Goal: Task Accomplishment & Management: Use online tool/utility

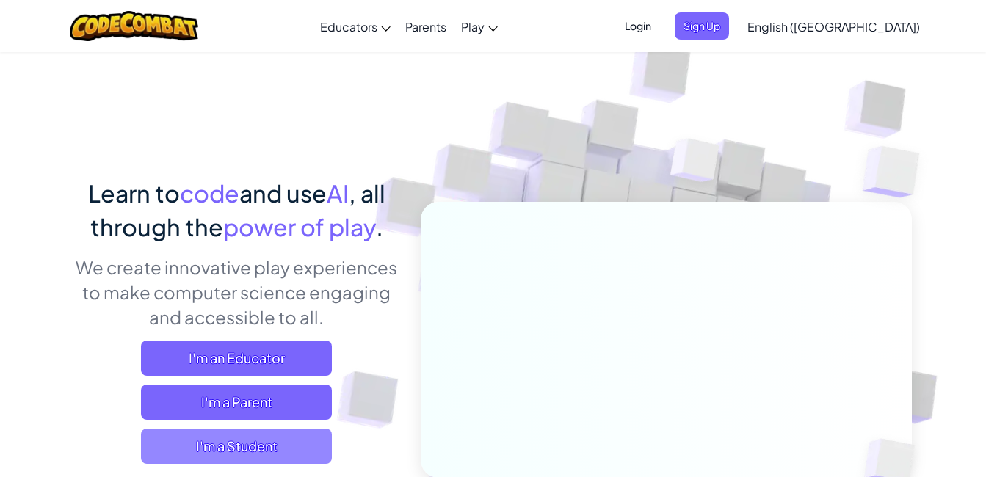
click at [247, 453] on span "I'm a Student" at bounding box center [236, 446] width 191 height 35
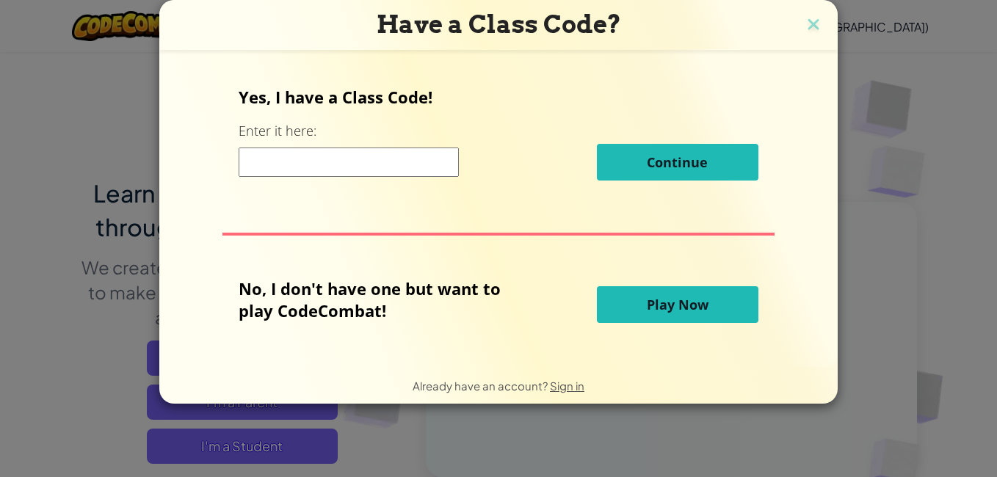
click at [608, 293] on button "Play Now" at bounding box center [677, 304] width 161 height 37
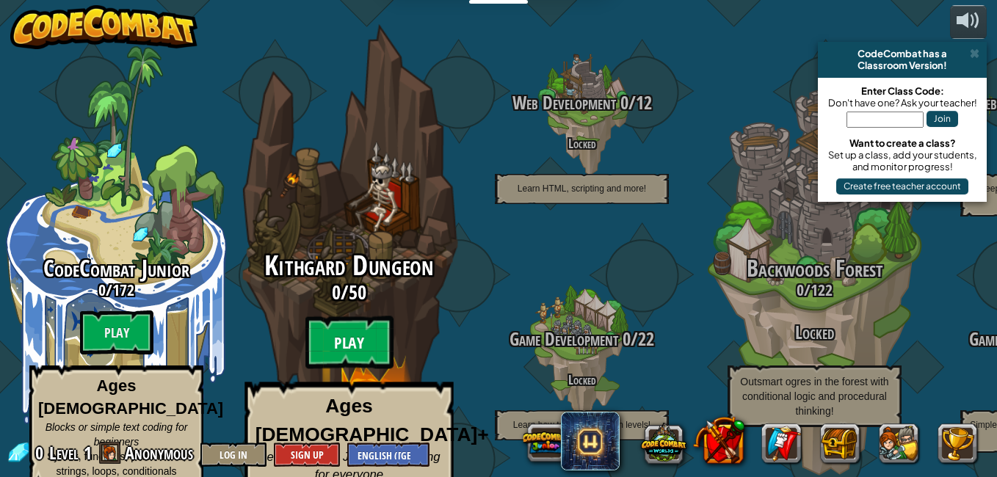
click at [325, 319] on btn "Play" at bounding box center [349, 342] width 88 height 53
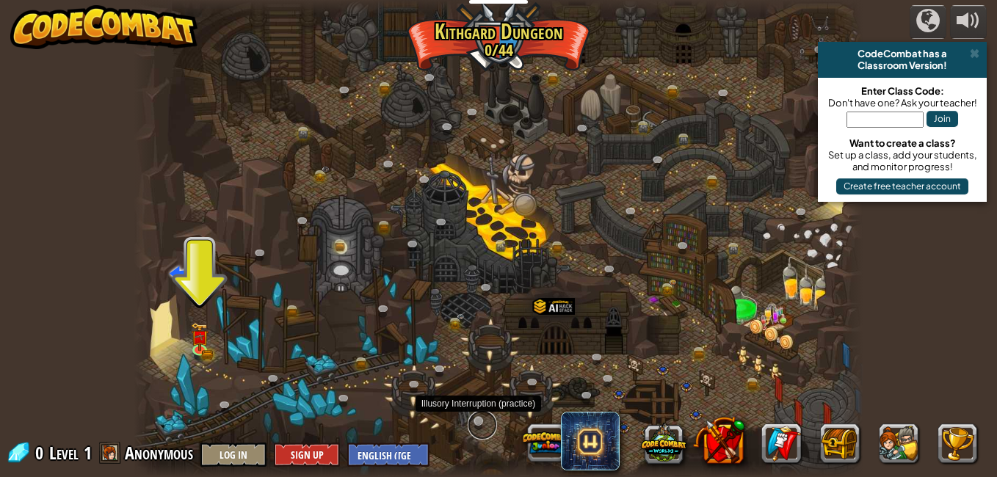
click at [473, 418] on link at bounding box center [482, 424] width 29 height 29
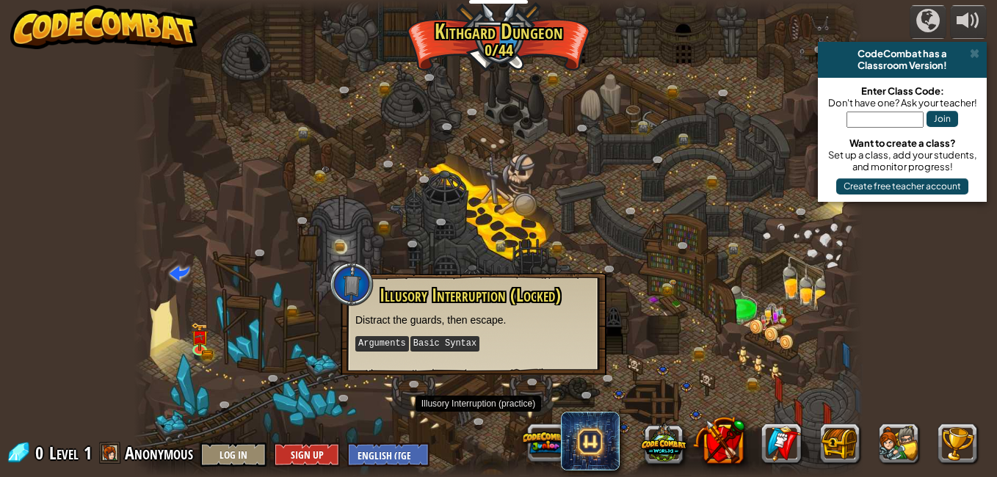
click at [424, 349] on kbd "Basic Syntax" at bounding box center [444, 343] width 69 height 15
click at [197, 352] on link at bounding box center [201, 349] width 29 height 29
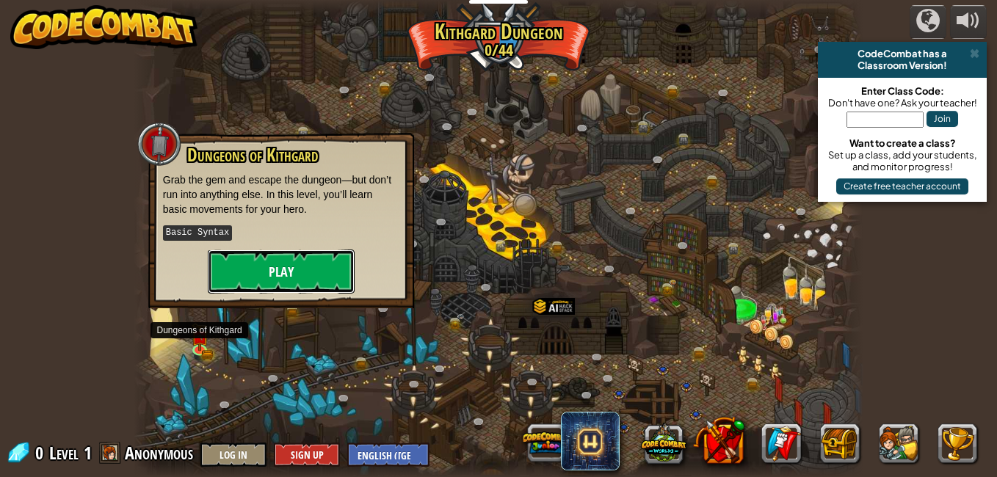
click at [250, 268] on button "Play" at bounding box center [281, 272] width 147 height 44
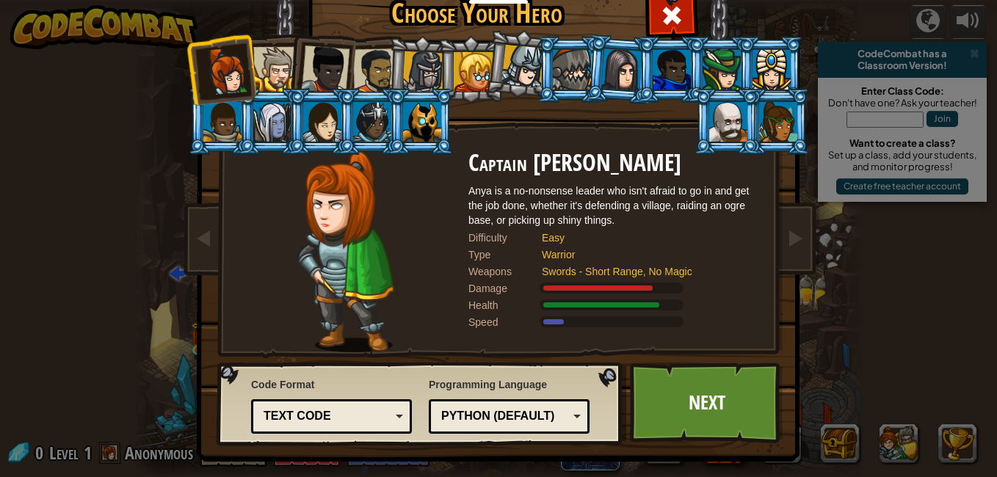
click at [463, 66] on div at bounding box center [474, 72] width 40 height 40
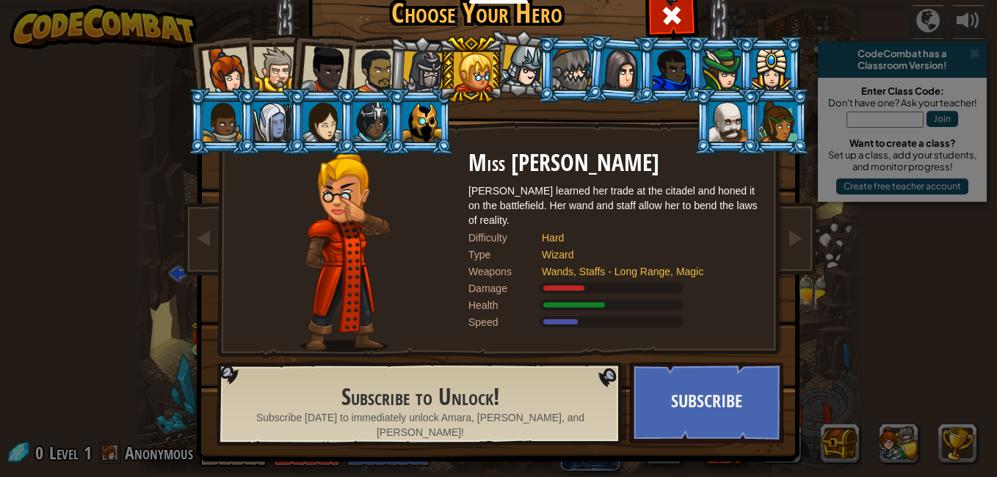
click at [373, 59] on div at bounding box center [376, 71] width 46 height 46
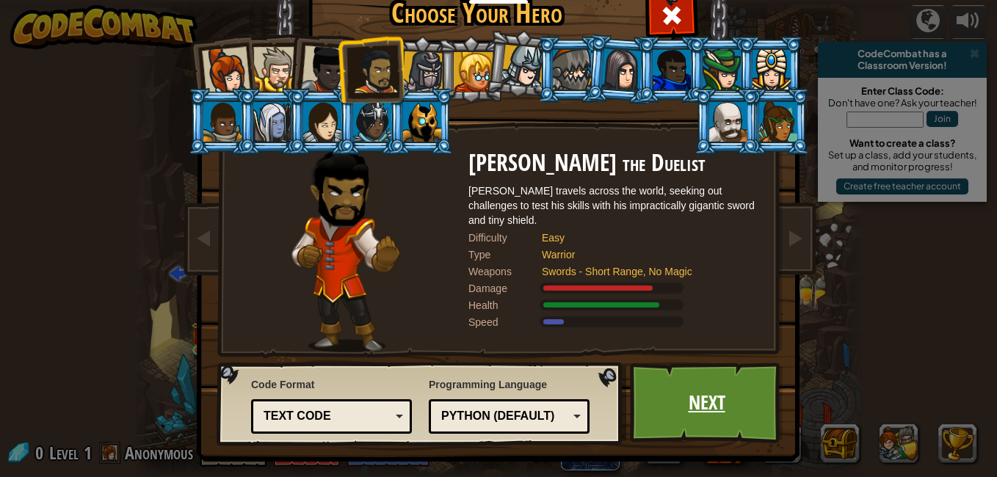
click at [662, 400] on link "Next" at bounding box center [706, 403] width 153 height 81
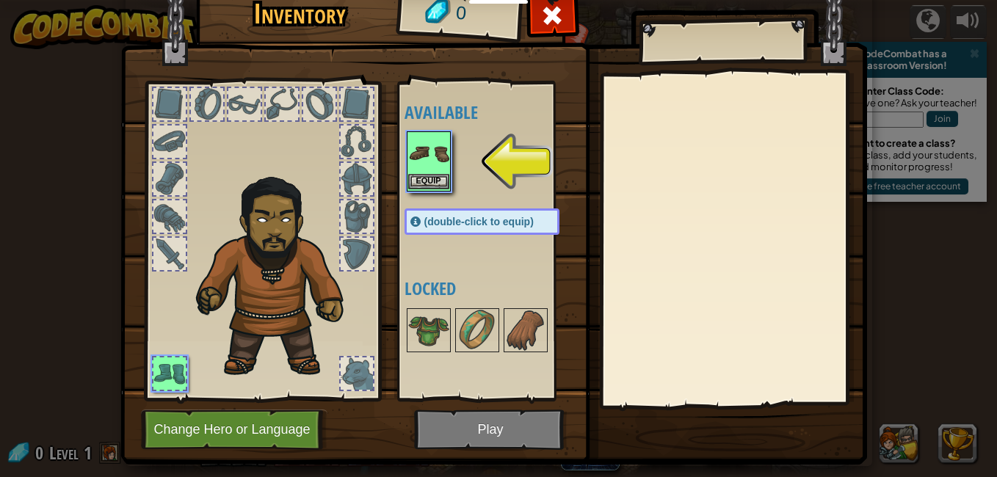
click at [424, 170] on img at bounding box center [428, 153] width 41 height 41
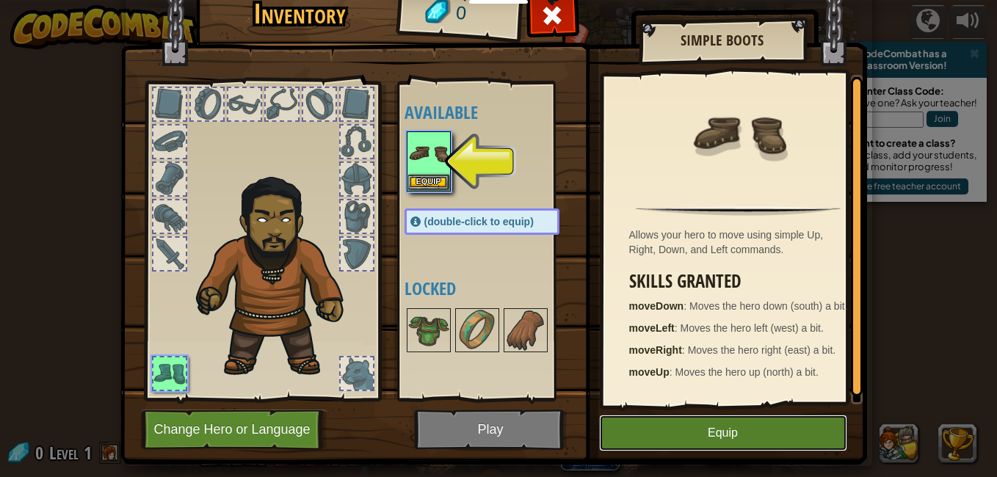
click at [614, 435] on button "Equip" at bounding box center [723, 433] width 248 height 37
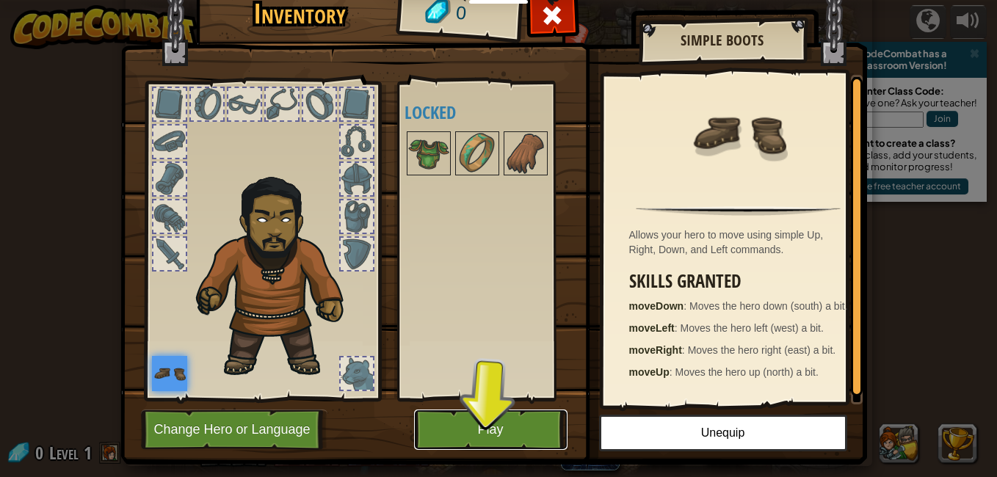
click at [505, 424] on button "Play" at bounding box center [490, 430] width 153 height 40
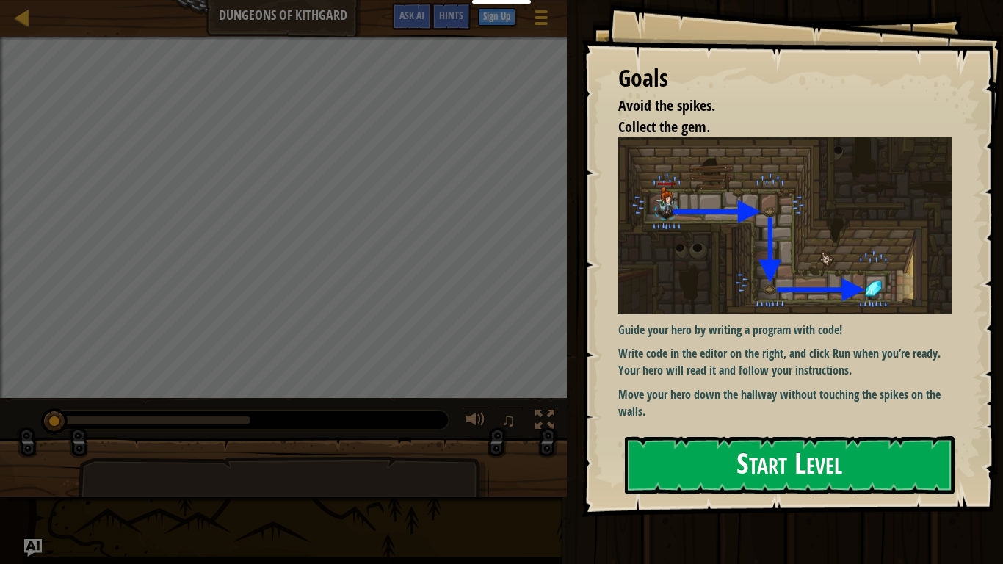
click at [774, 475] on button "Start Level" at bounding box center [790, 465] width 330 height 58
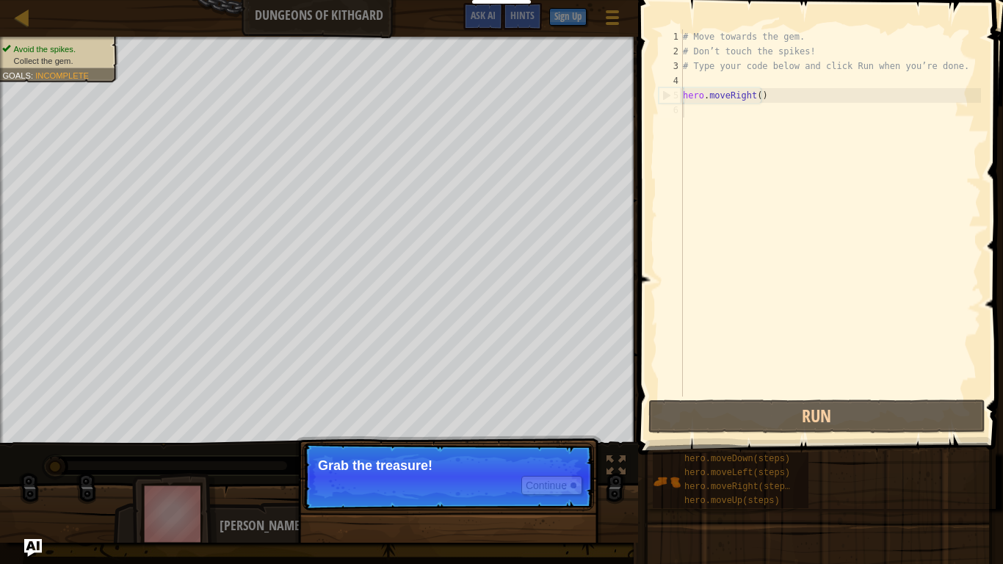
click at [441, 447] on p "Continue Grab the treasure!" at bounding box center [447, 477] width 291 height 68
click at [573, 476] on div at bounding box center [573, 485] width 6 height 6
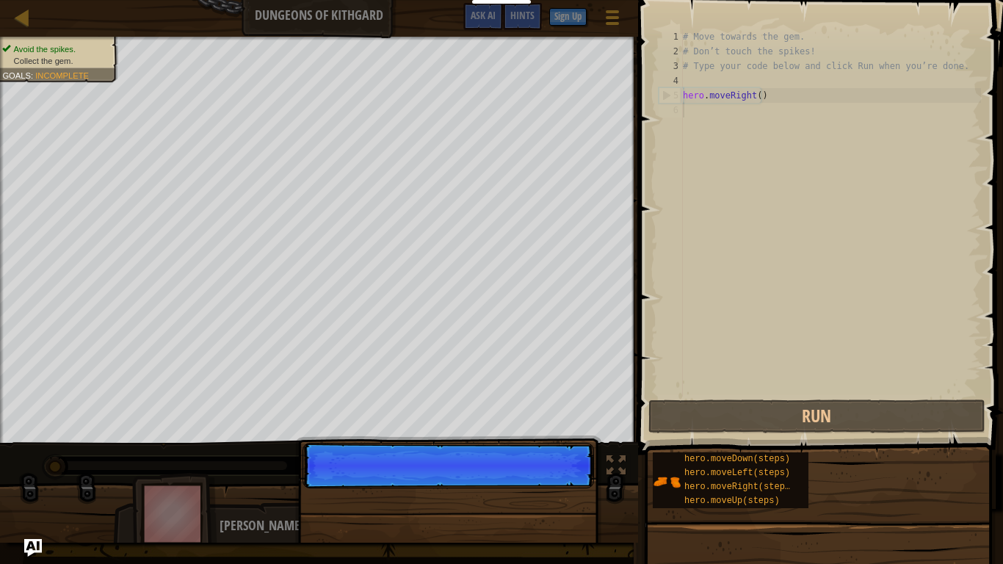
scroll to position [7, 0]
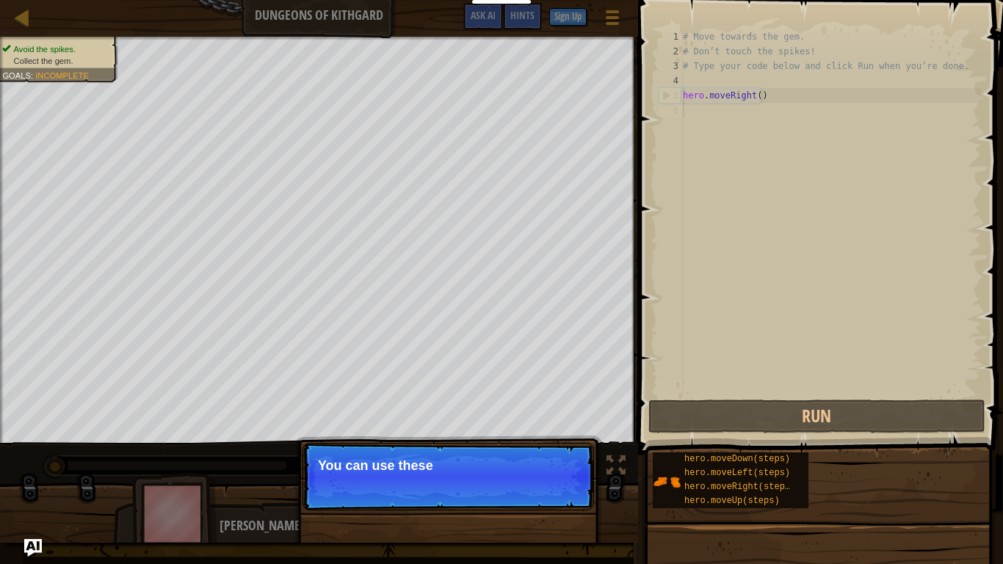
click at [568, 476] on p "Continue You can use these" at bounding box center [447, 477] width 291 height 68
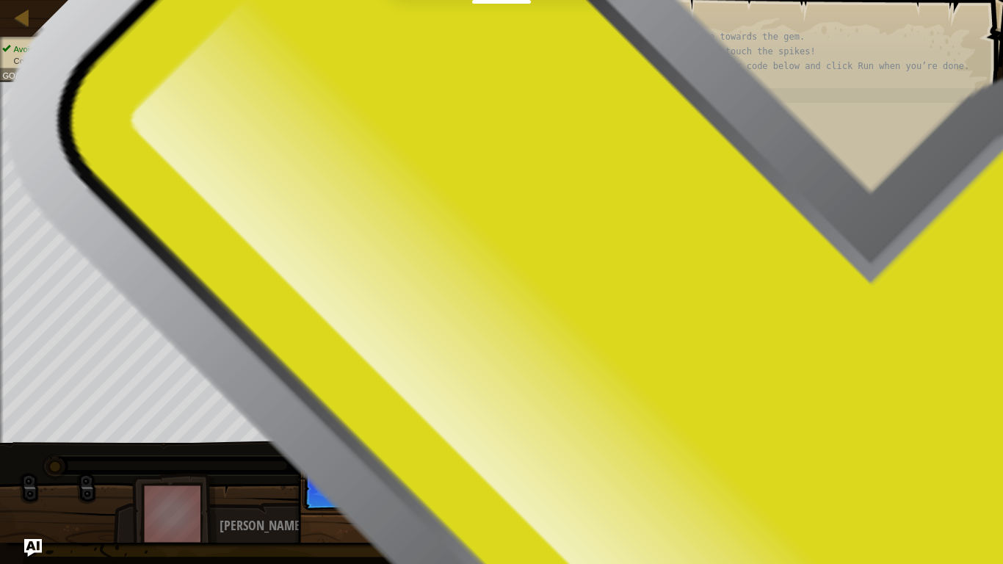
click at [568, 476] on p "Continue You can use these methods" at bounding box center [447, 477] width 291 height 68
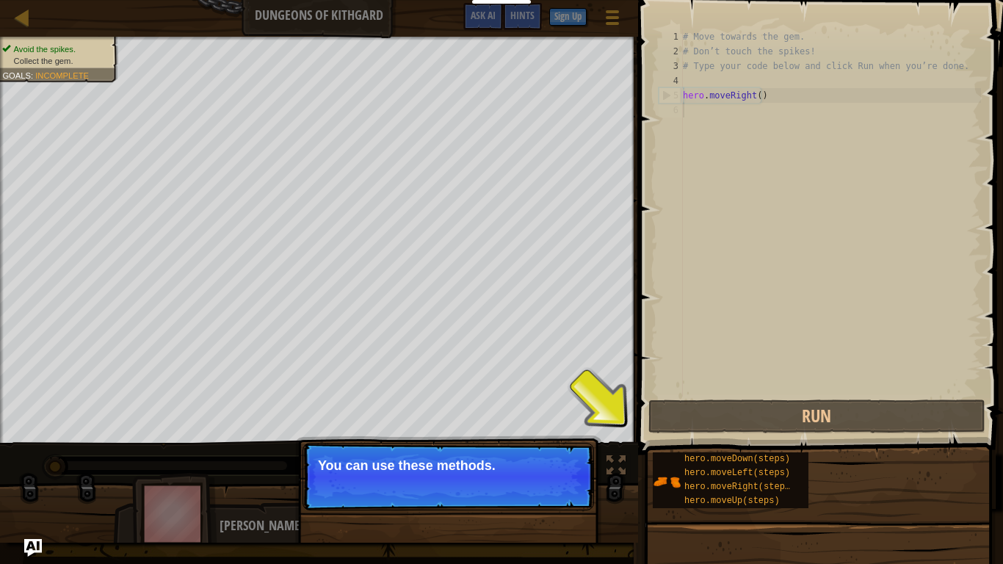
click at [568, 476] on button "Continue" at bounding box center [551, 485] width 61 height 19
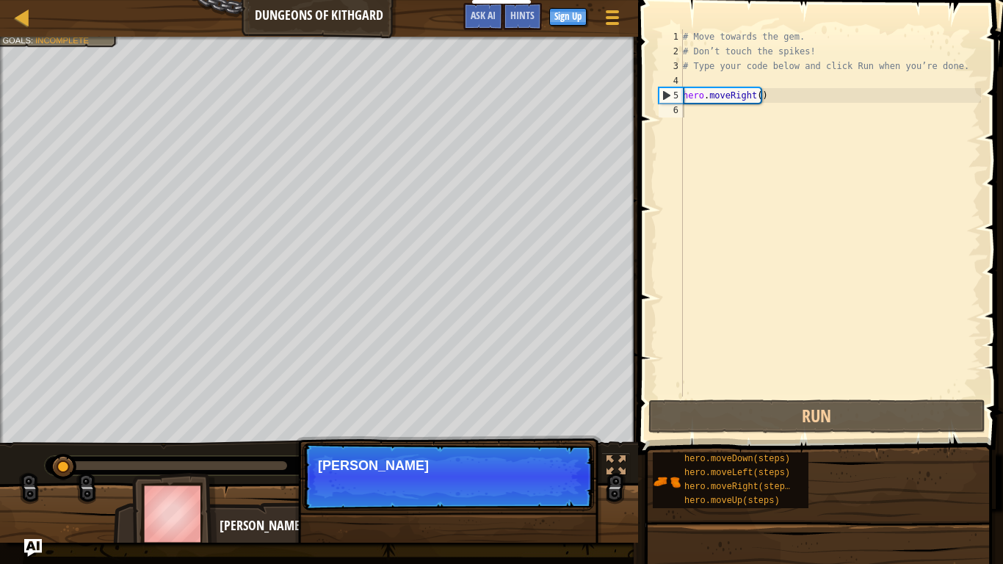
click at [568, 476] on p "Continue [PERSON_NAME]" at bounding box center [447, 477] width 291 height 68
click at [568, 476] on p "Continue Type your code" at bounding box center [447, 477] width 291 height 68
click at [568, 476] on p "Continue Type your code on the" at bounding box center [447, 477] width 291 height 68
click at [568, 476] on button "Continue" at bounding box center [551, 485] width 61 height 19
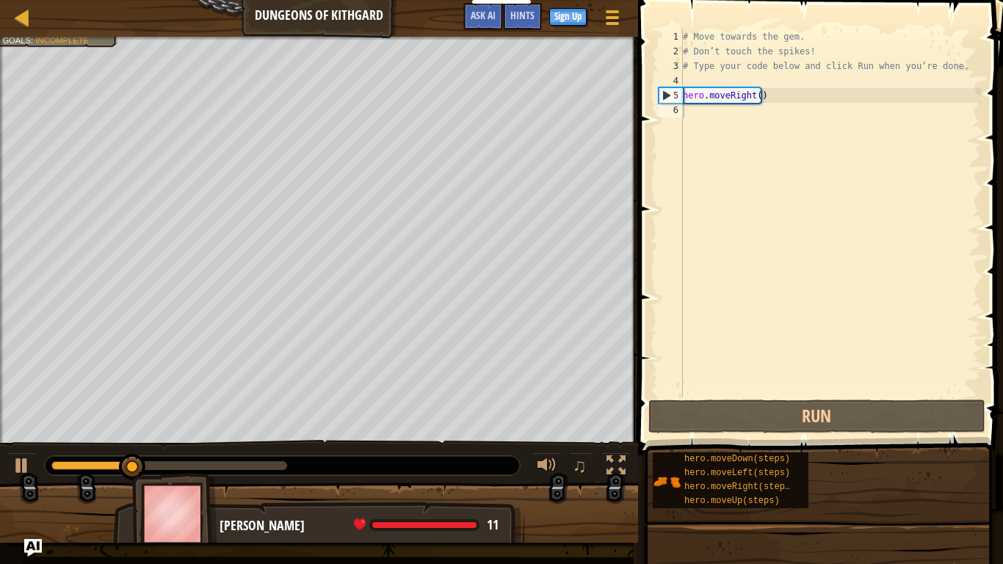
click at [568, 476] on div at bounding box center [319, 518] width 638 height 73
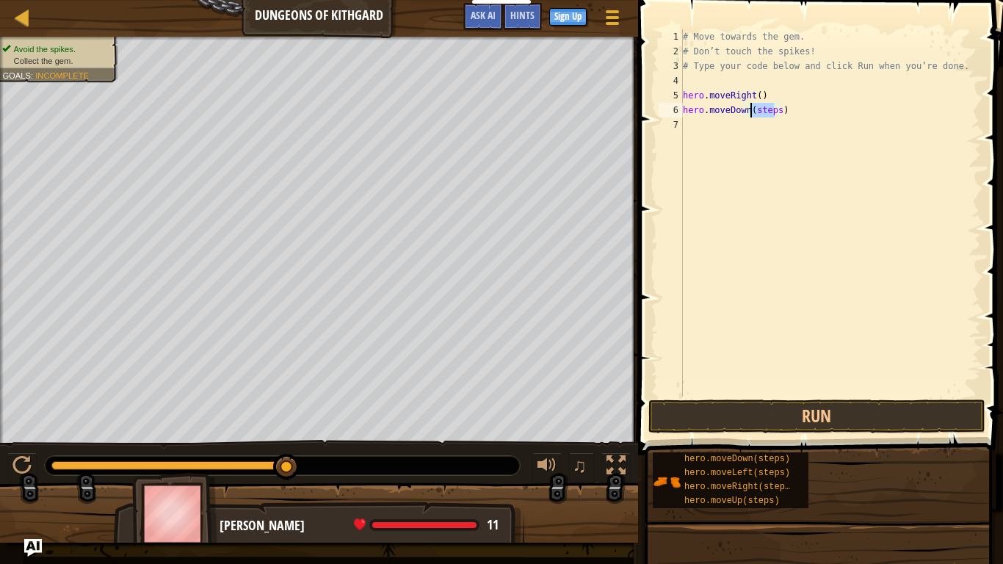
drag, startPoint x: 772, startPoint y: 112, endPoint x: 749, endPoint y: 116, distance: 23.0
click at [749, 116] on div "# Move towards the gem. # Don’t touch the spikes! # Type your code below and cl…" at bounding box center [830, 227] width 301 height 396
drag, startPoint x: 779, startPoint y: 125, endPoint x: 755, endPoint y: 124, distance: 24.2
click at [755, 124] on div "# Move towards the gem. # Don’t touch the spikes! # Type your code below and cl…" at bounding box center [830, 227] width 301 height 396
type textarea "hero.moveRight()"
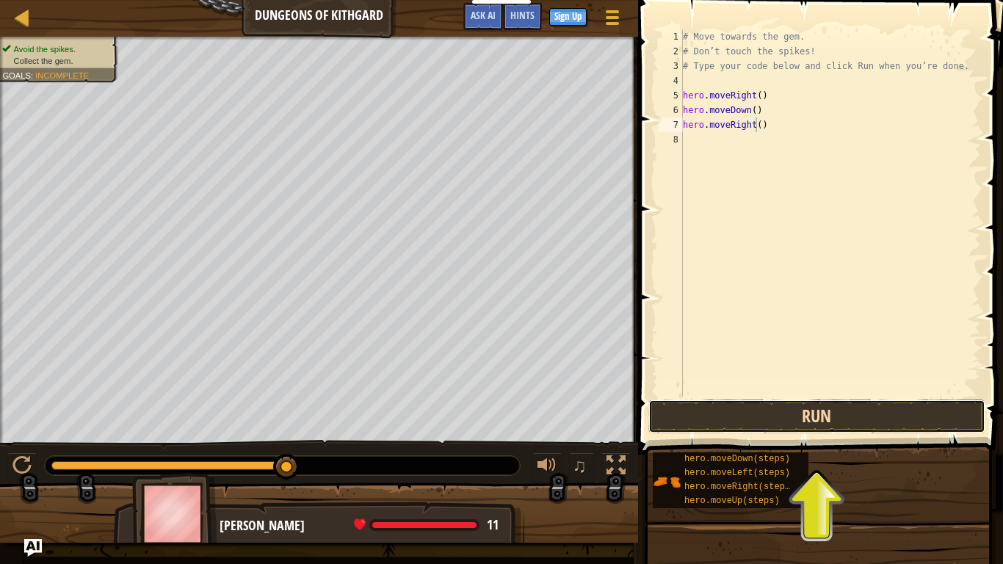
drag, startPoint x: 864, startPoint y: 419, endPoint x: 849, endPoint y: 423, distance: 15.1
click at [843, 432] on button "Run" at bounding box center [816, 416] width 337 height 34
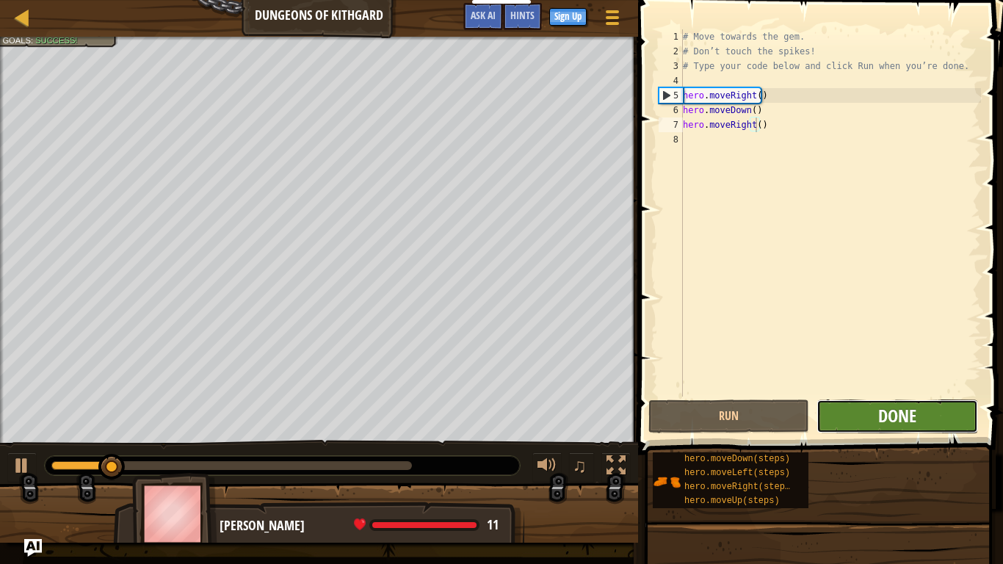
click at [881, 410] on span "Done" at bounding box center [897, 415] width 38 height 23
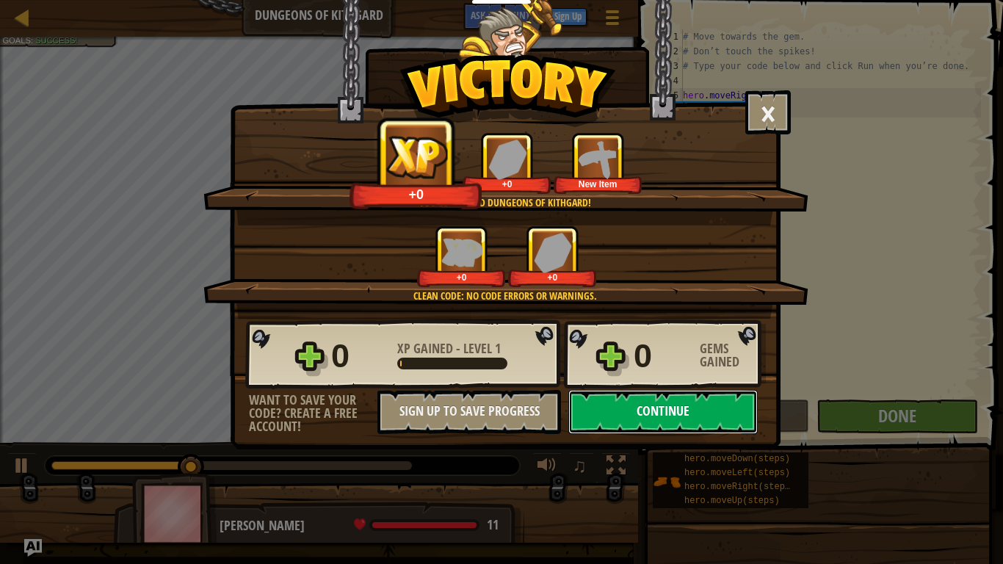
click at [655, 413] on button "Continue" at bounding box center [662, 412] width 189 height 44
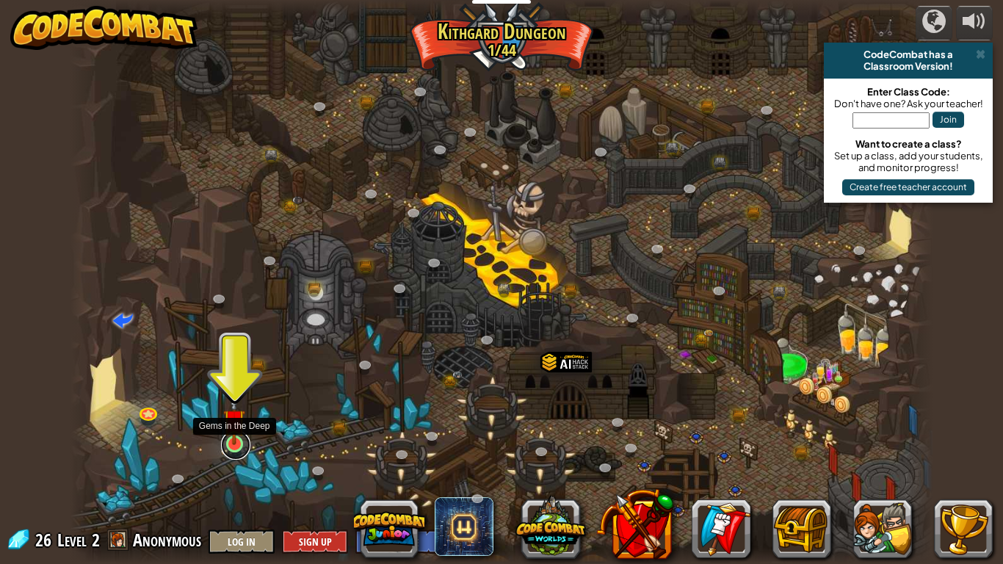
click at [239, 446] on link at bounding box center [235, 444] width 29 height 29
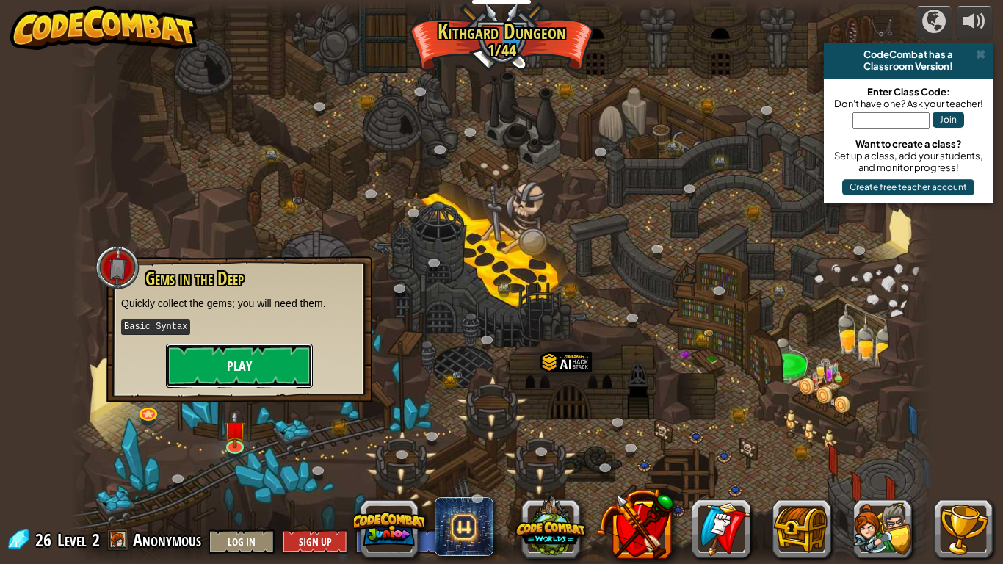
click at [264, 379] on button "Play" at bounding box center [239, 366] width 147 height 44
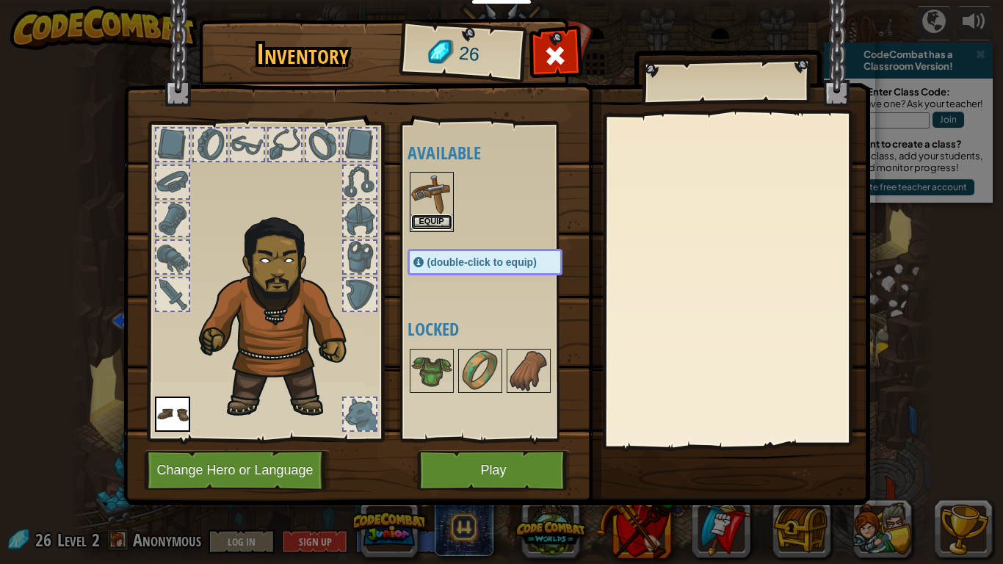
click at [423, 217] on button "Equip" at bounding box center [431, 221] width 41 height 15
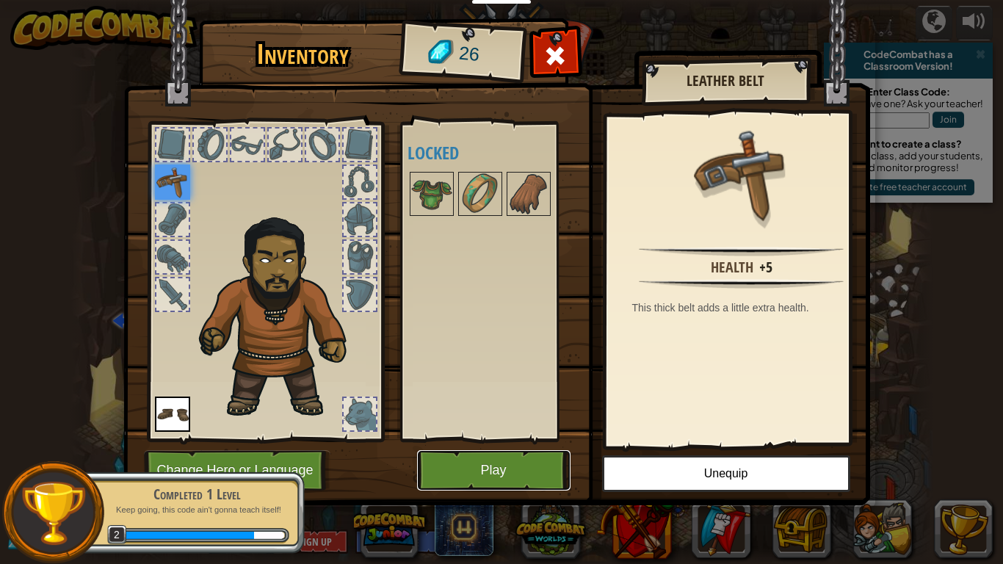
click at [534, 466] on button "Play" at bounding box center [493, 470] width 153 height 40
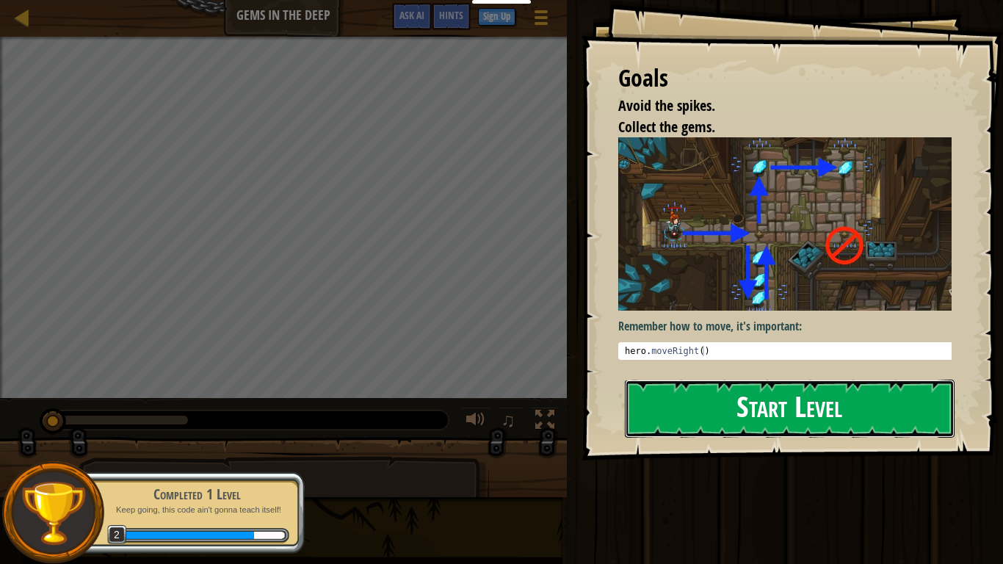
click at [703, 392] on button "Start Level" at bounding box center [790, 409] width 330 height 58
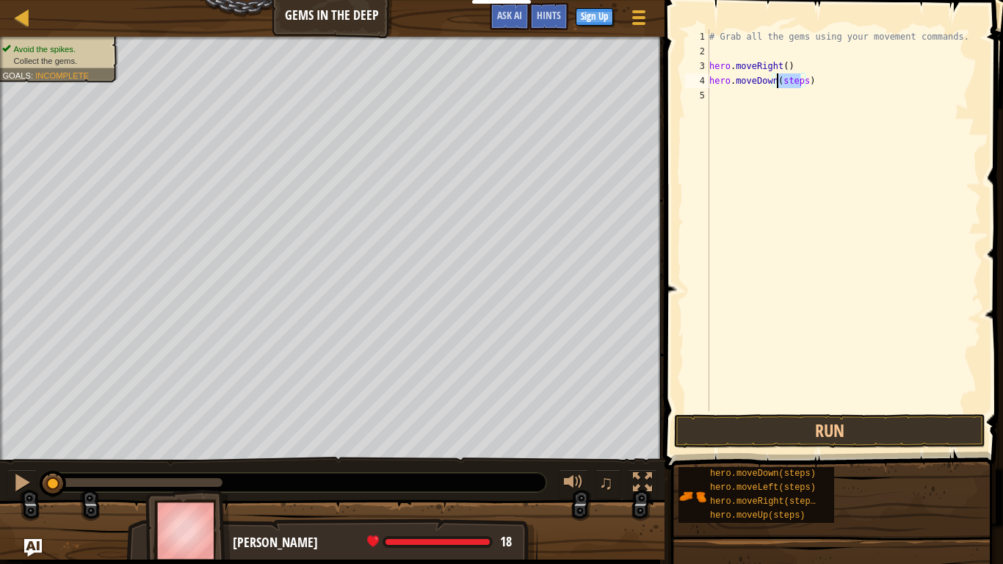
drag, startPoint x: 800, startPoint y: 79, endPoint x: 775, endPoint y: 85, distance: 25.8
click at [775, 85] on div "# Grab all the gems using your movement commands. hero . moveRight ( ) hero . m…" at bounding box center [843, 234] width 275 height 411
type textarea "hero.moveDown()"
click at [741, 100] on div "# Grab all the gems using your movement commands. hero . moveRight ( ) hero . m…" at bounding box center [843, 234] width 275 height 411
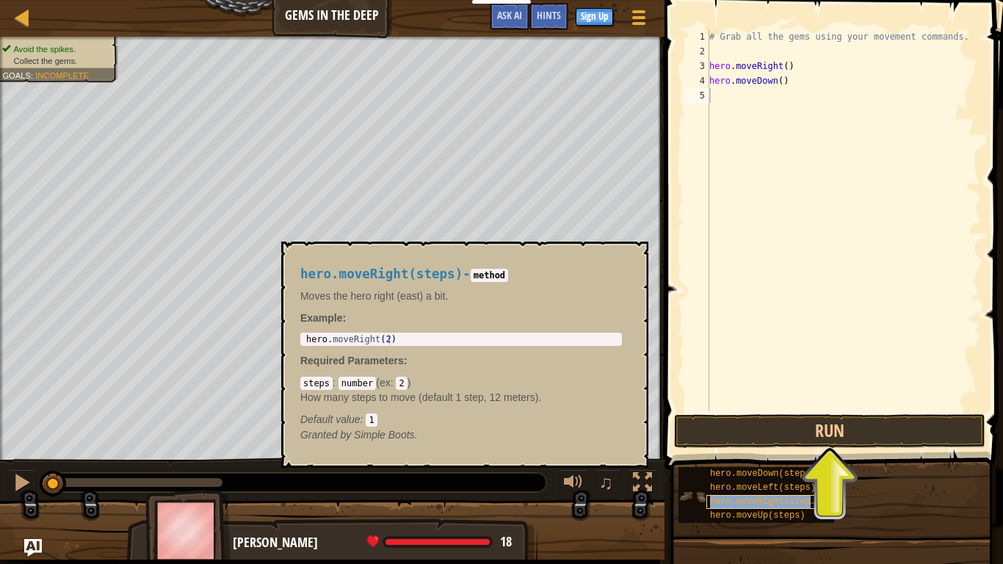
click at [785, 476] on span "hero.moveRight(steps)" at bounding box center [765, 501] width 111 height 10
drag, startPoint x: 791, startPoint y: 92, endPoint x: 769, endPoint y: 101, distance: 22.8
click at [769, 101] on div "# Grab all the gems using your movement commands. hero . moveRight ( ) hero . m…" at bounding box center [843, 234] width 275 height 411
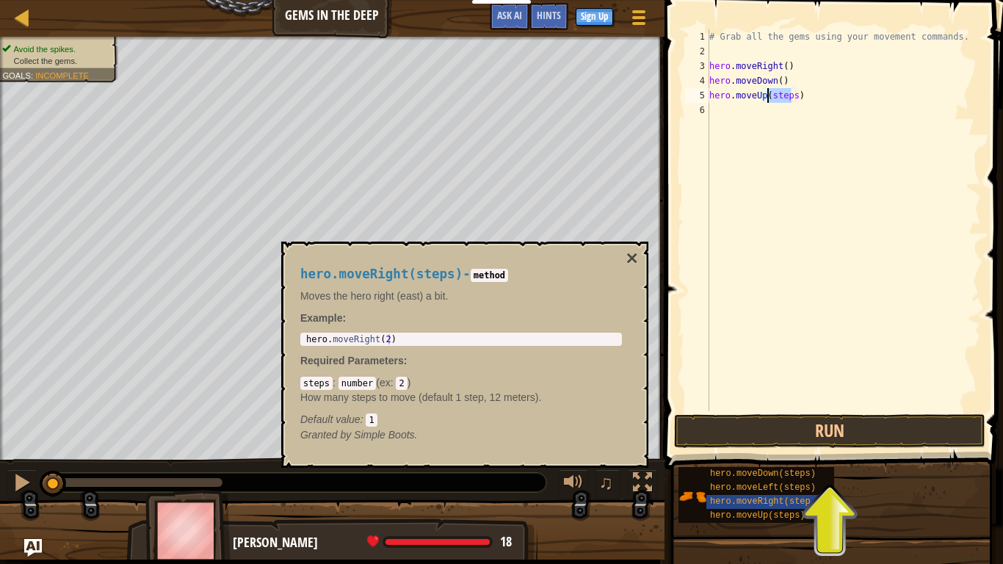
type textarea "hero.moveUp()"
click at [717, 117] on div "# Grab all the gems using your movement commands. hero . moveRight ( ) hero . m…" at bounding box center [843, 234] width 275 height 411
